Goal: Task Accomplishment & Management: Manage account settings

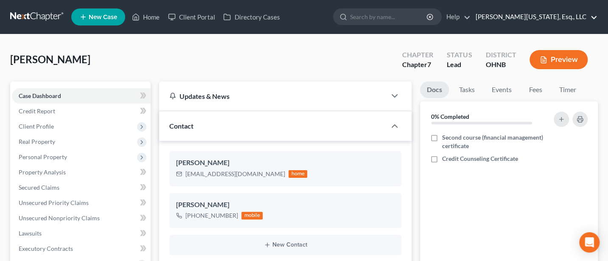
click at [541, 17] on link "Jann C. Washington, Esq., LLC" at bounding box center [535, 16] width 126 height 15
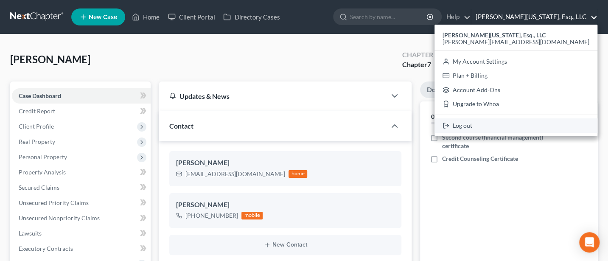
click at [540, 128] on link "Log out" at bounding box center [516, 125] width 163 height 14
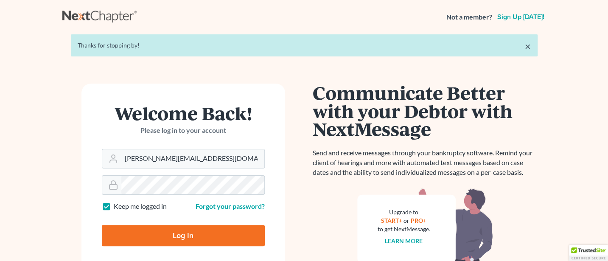
click at [184, 241] on input "Log In" at bounding box center [183, 235] width 163 height 21
type input "Thinking..."
type input "[PERSON_NAME][EMAIL_ADDRESS][DOMAIN_NAME]"
